Goal: Task Accomplishment & Management: Use online tool/utility

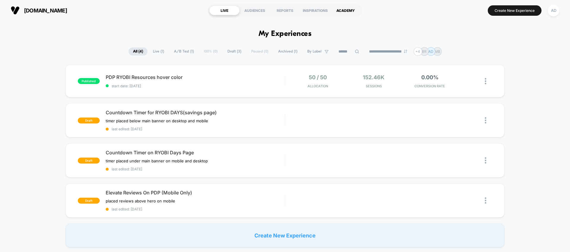
click at [338, 12] on div "ACADEMY" at bounding box center [345, 10] width 30 height 9
click at [259, 9] on div "AUDIENCES" at bounding box center [254, 10] width 30 height 9
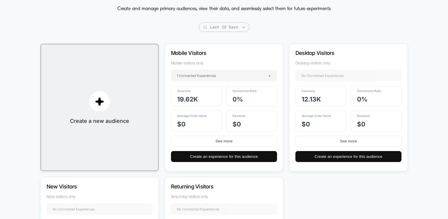
scroll to position [42, 0]
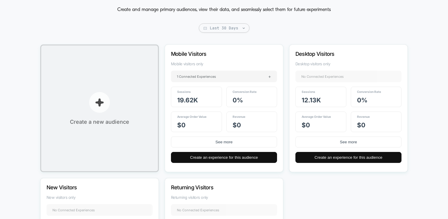
click at [105, 106] on p "button" at bounding box center [99, 102] width 21 height 21
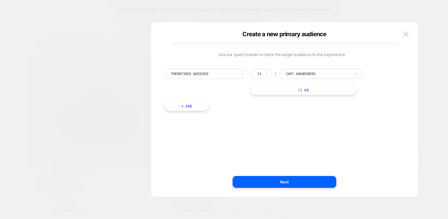
click at [254, 71] on div "Is" at bounding box center [262, 74] width 22 height 10
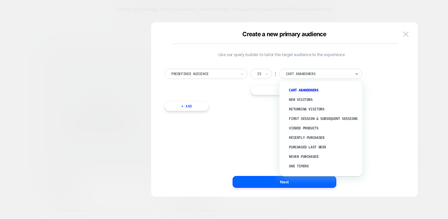
click at [289, 73] on input "text" at bounding box center [287, 73] width 2 height 5
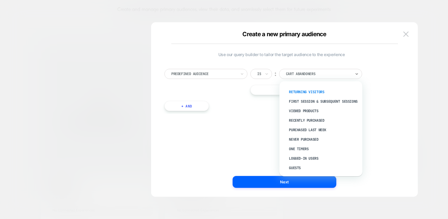
scroll to position [21, 0]
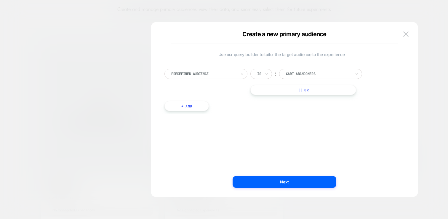
click at [262, 111] on div "Predefined Audience Is ︰ Cart Abandoners || Or + And" at bounding box center [282, 87] width 240 height 54
click at [404, 35] on img at bounding box center [406, 33] width 5 height 5
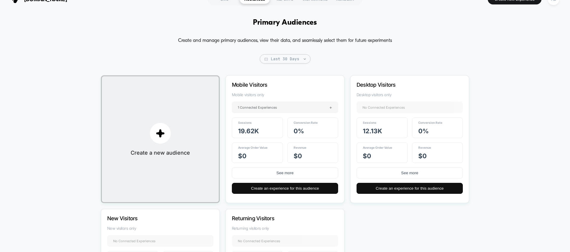
scroll to position [0, 0]
